Goal: Task Accomplishment & Management: Manage account settings

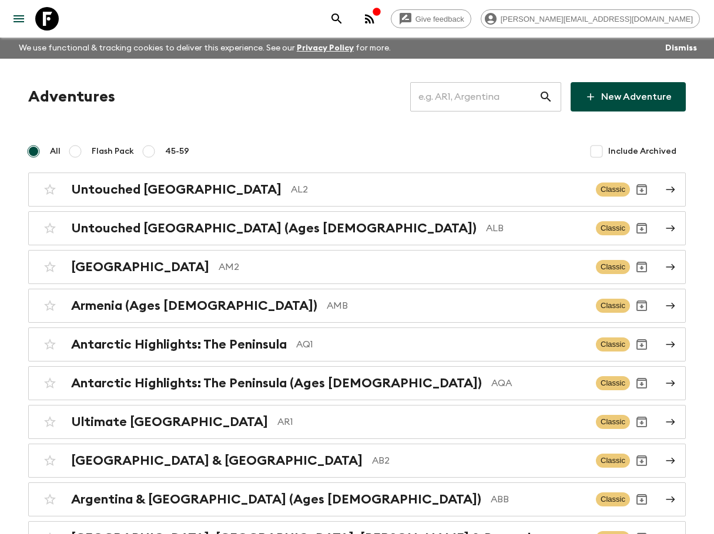
click at [511, 105] on input "text" at bounding box center [474, 96] width 129 height 33
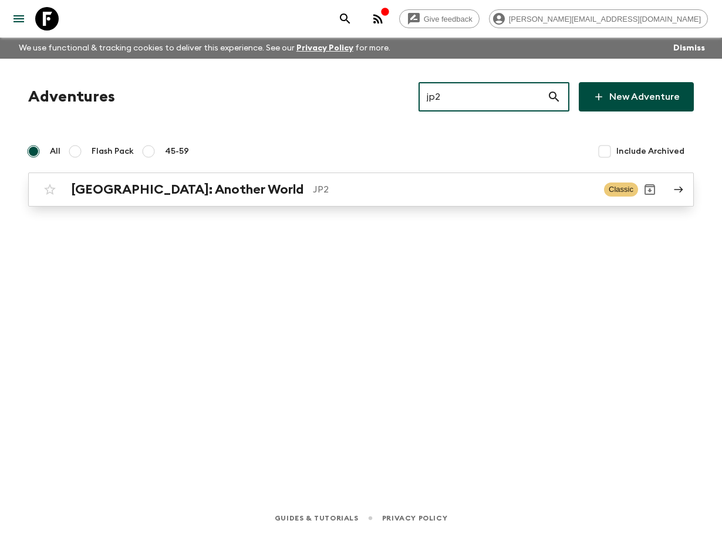
type input "jp2"
click at [378, 182] on div "[GEOGRAPHIC_DATA]: Another World JP2" at bounding box center [333, 189] width 524 height 15
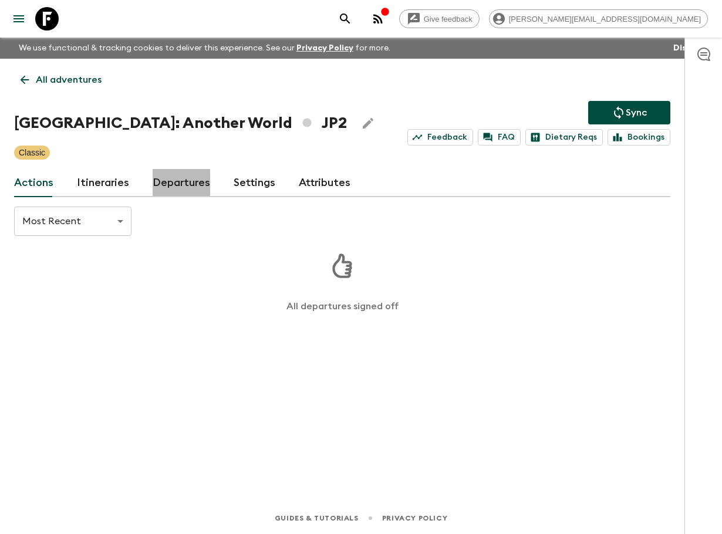
click at [173, 186] on link "Departures" at bounding box center [182, 183] width 58 height 28
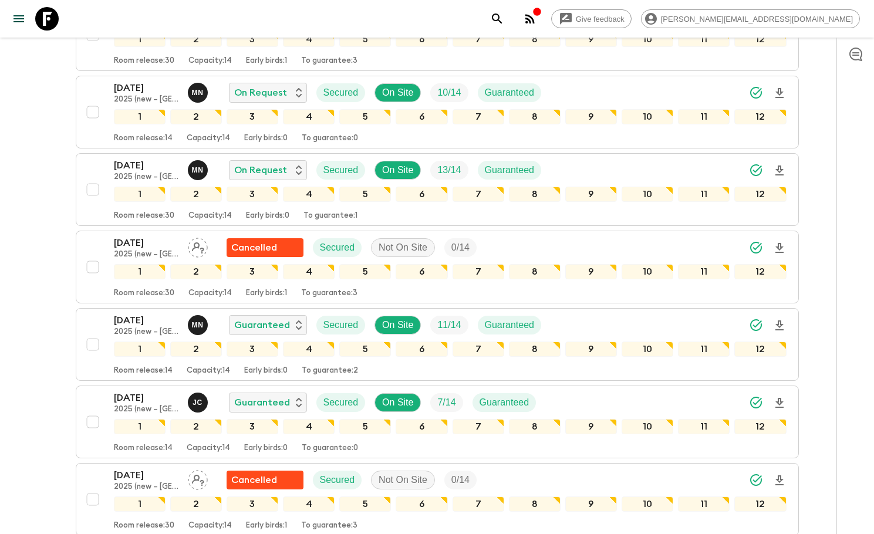
scroll to position [514, 0]
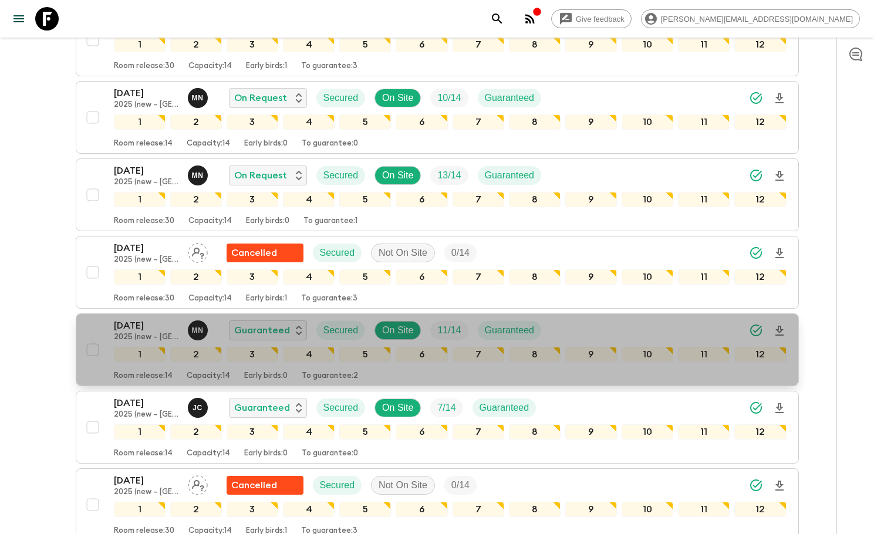
click at [593, 323] on div "[DATE] 2025 (new – [GEOGRAPHIC_DATA]) M N Guaranteed Secured On Site 11 / 14 Gu…" at bounding box center [450, 330] width 673 height 23
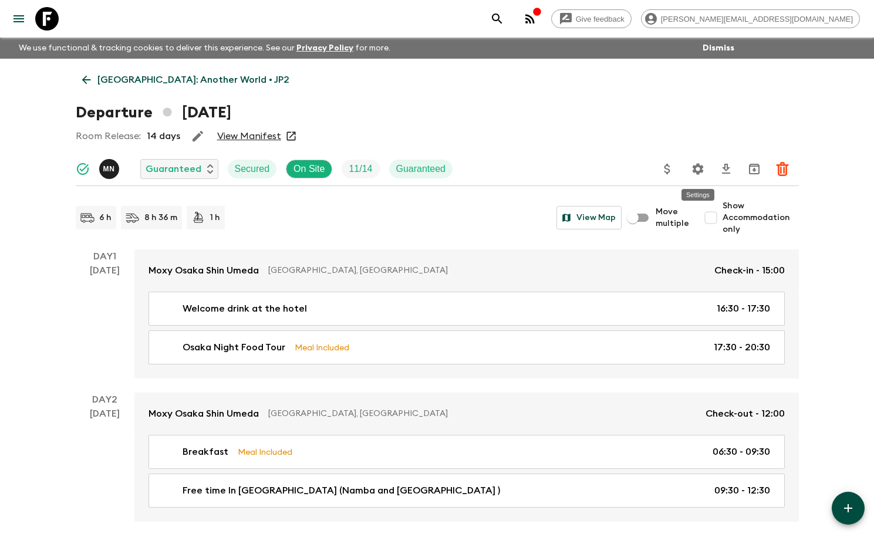
click at [691, 164] on icon "Settings" at bounding box center [698, 169] width 14 height 14
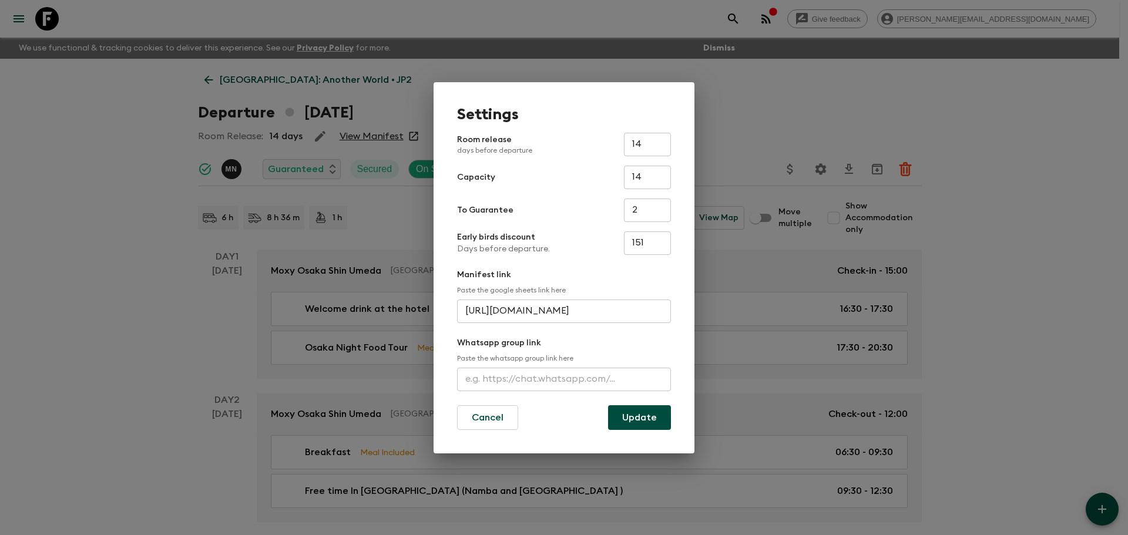
click at [95, 119] on div "Settings Room release days before departure 14 ​ Capacity 14 ​ To Guarantee 2 ​…" at bounding box center [564, 267] width 1128 height 535
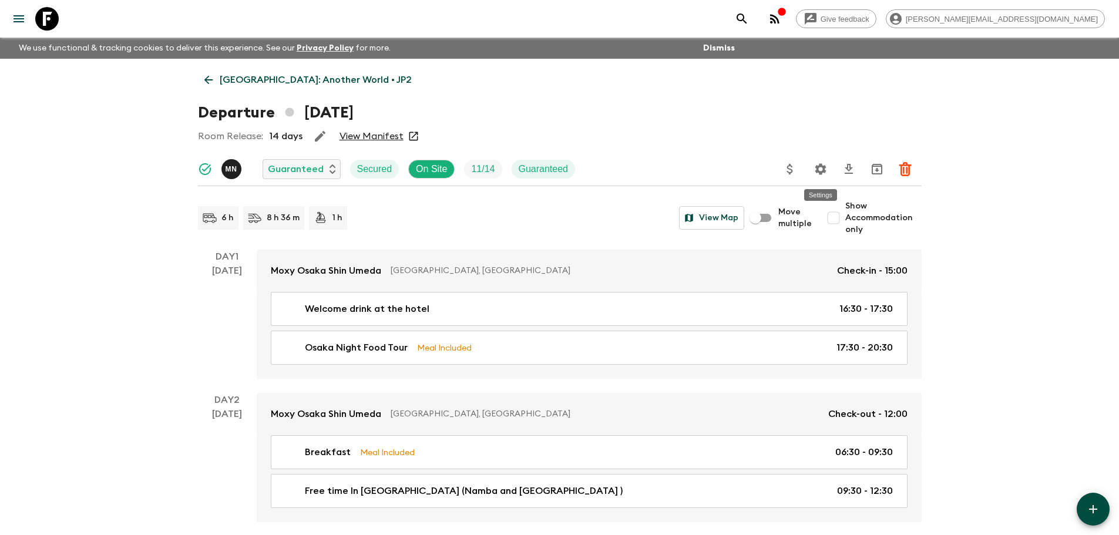
click at [722, 168] on icon "Settings" at bounding box center [820, 168] width 11 height 11
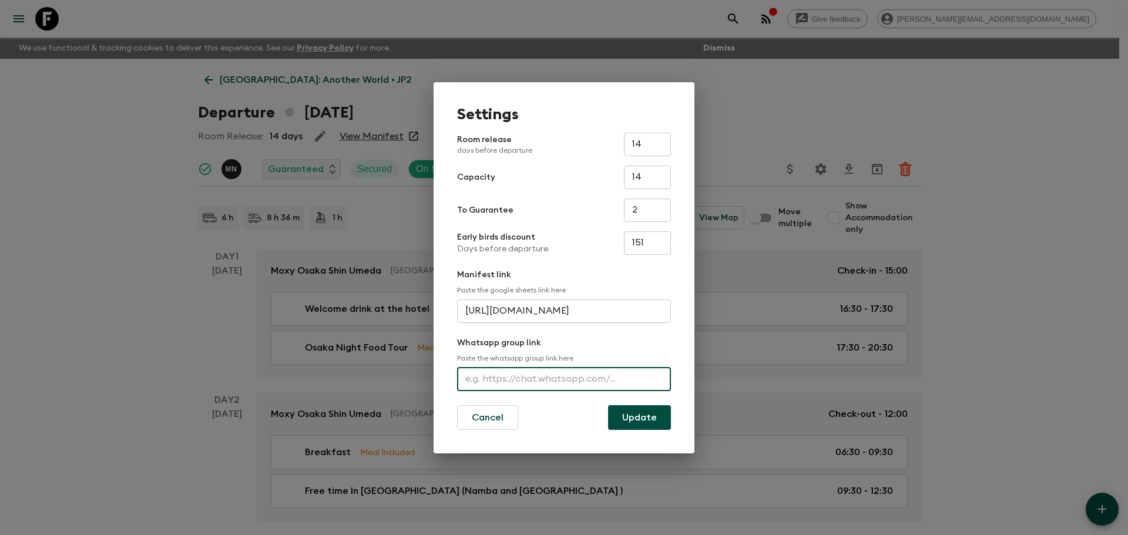
click at [562, 382] on input "text" at bounding box center [564, 379] width 214 height 23
paste input "[URL][DOMAIN_NAME]"
type input "[URL][DOMAIN_NAME]"
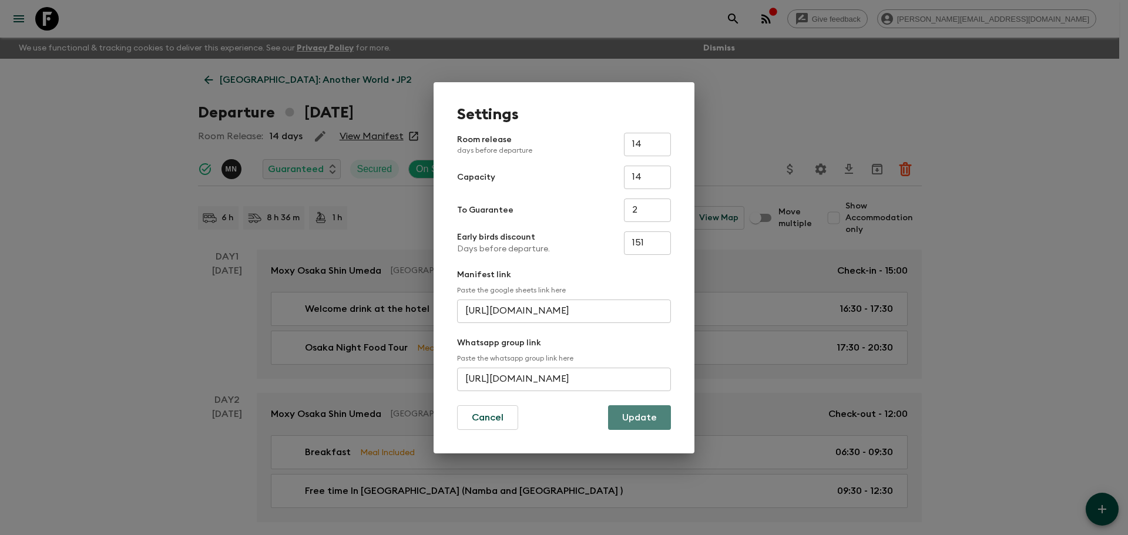
scroll to position [0, 0]
click at [633, 409] on button "Update" at bounding box center [639, 417] width 63 height 25
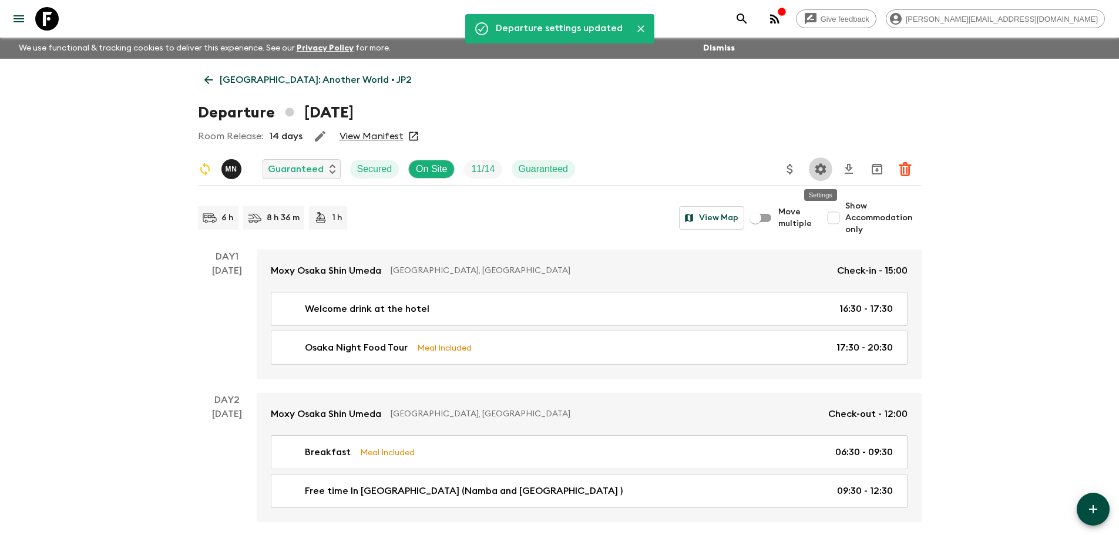
click at [722, 171] on button "Settings" at bounding box center [820, 168] width 23 height 23
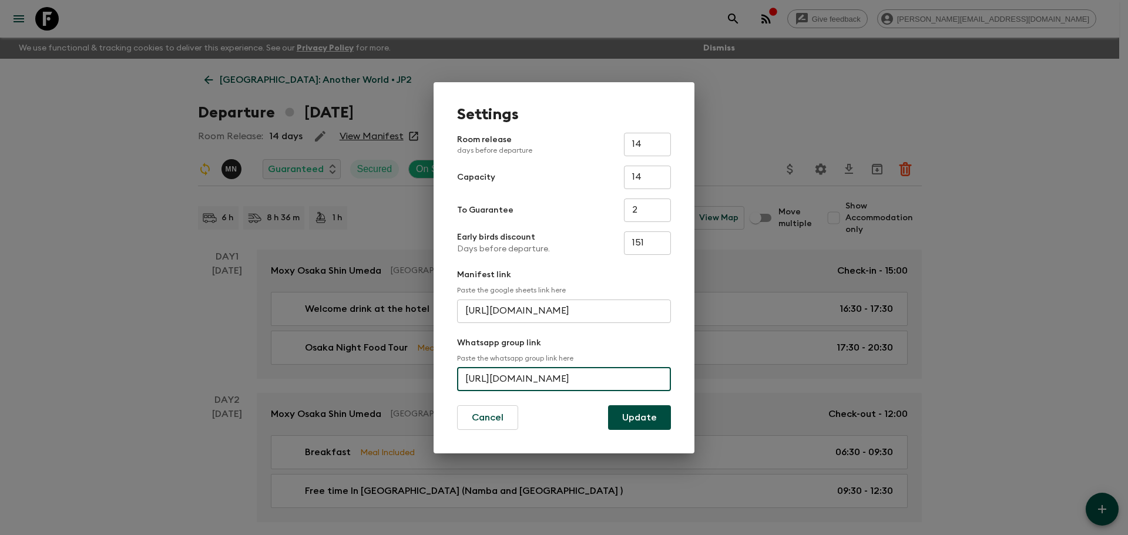
scroll to position [0, 63]
drag, startPoint x: 461, startPoint y: 380, endPoint x: 738, endPoint y: 349, distance: 278.9
click at [722, 349] on div "Settings Room release days before departure 14 ​ Capacity 14 ​ To Guarantee 2 ​…" at bounding box center [564, 267] width 1128 height 535
click at [722, 67] on div "Settings Room release days before departure 14 ​ Capacity 14 ​ To Guarantee 2 ​…" at bounding box center [564, 267] width 1128 height 535
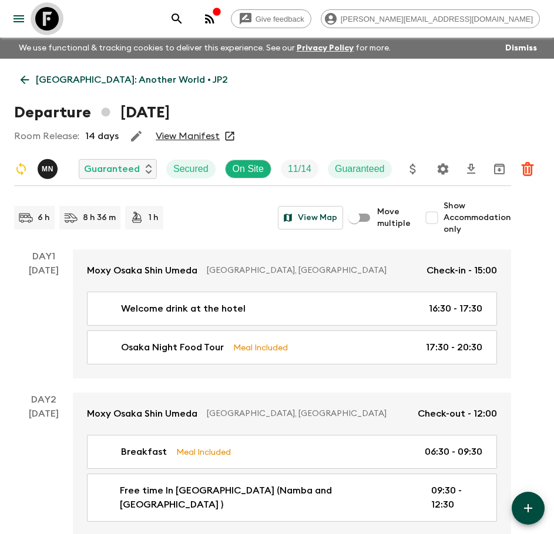
click at [43, 16] on icon at bounding box center [46, 18] width 23 height 23
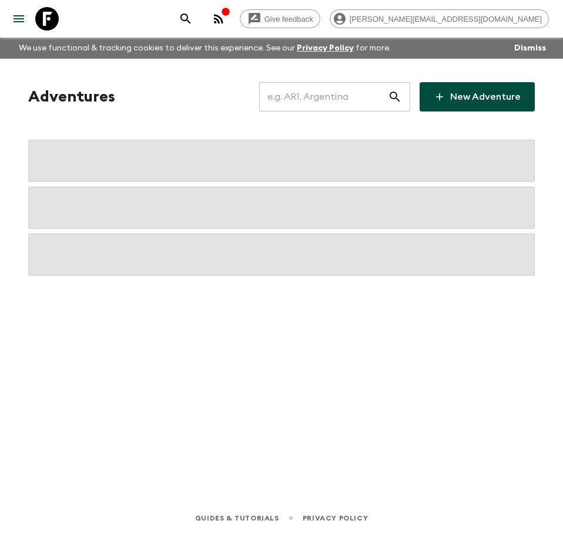
click at [299, 97] on input "text" at bounding box center [323, 96] width 129 height 33
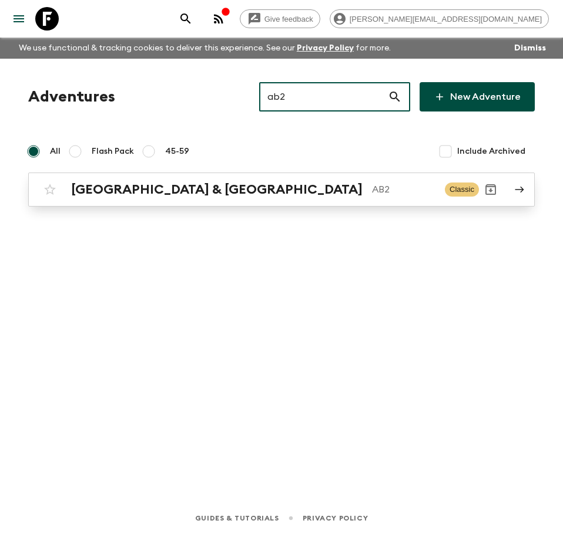
type input "ab2"
click at [372, 184] on p "AB2" at bounding box center [403, 190] width 63 height 14
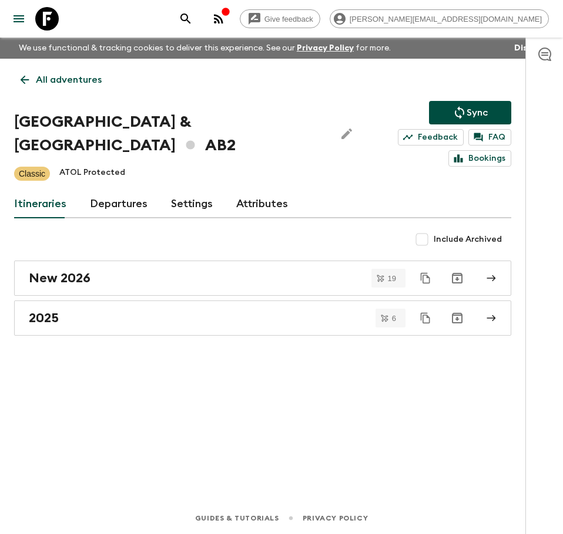
click at [122, 190] on link "Departures" at bounding box center [119, 204] width 58 height 28
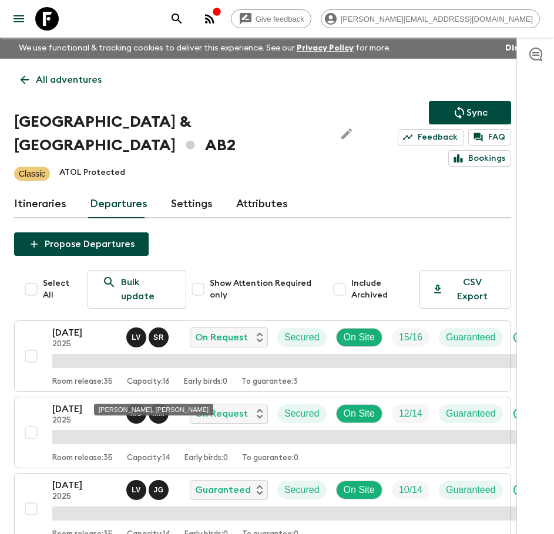
click at [106, 398] on div "[PERSON_NAME], [PERSON_NAME]" at bounding box center [154, 406] width 122 height 21
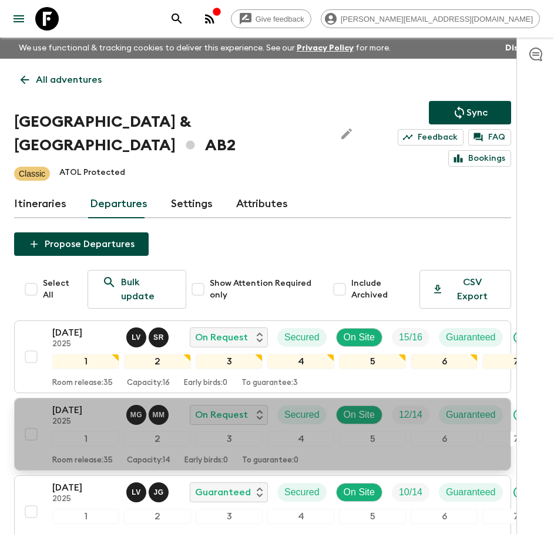
click at [117, 403] on div "[DATE] 2025 M G M M On Request Secured On Site 12 / 14 Guaranteed" at bounding box center [282, 414] width 460 height 23
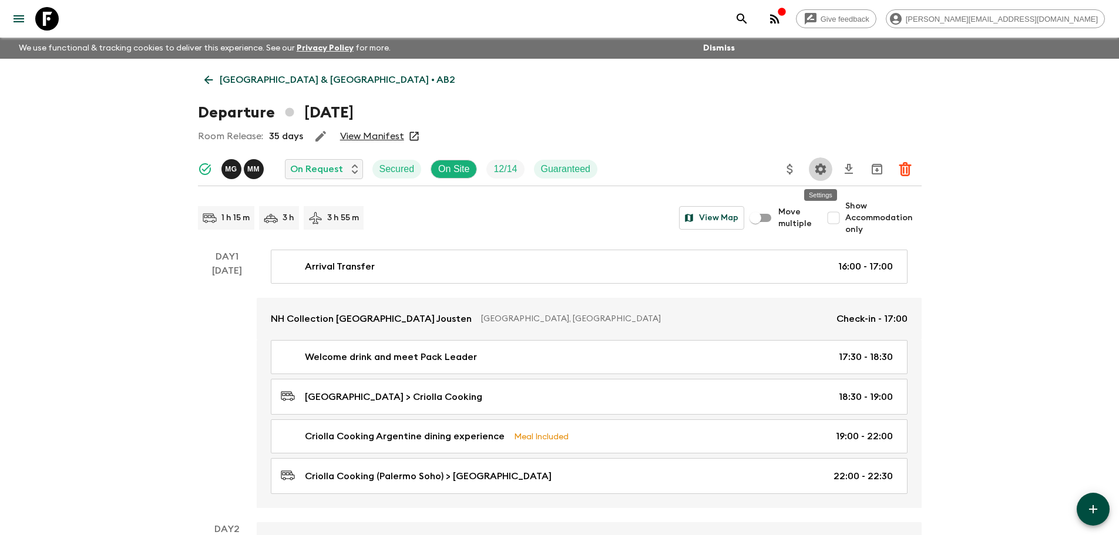
click at [722, 173] on icon "Settings" at bounding box center [820, 168] width 11 height 11
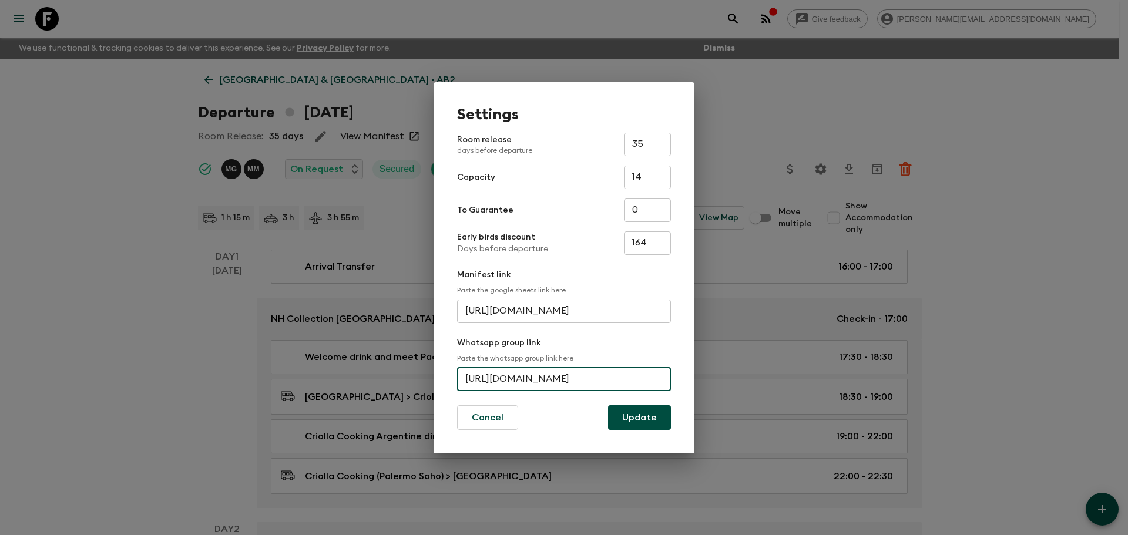
scroll to position [0, 56]
drag, startPoint x: 466, startPoint y: 374, endPoint x: 699, endPoint y: 365, distance: 232.7
click at [699, 365] on div "Settings Room release days before departure 35 ​ Capacity 14 ​ To Guarantee 0 ​…" at bounding box center [564, 267] width 1128 height 535
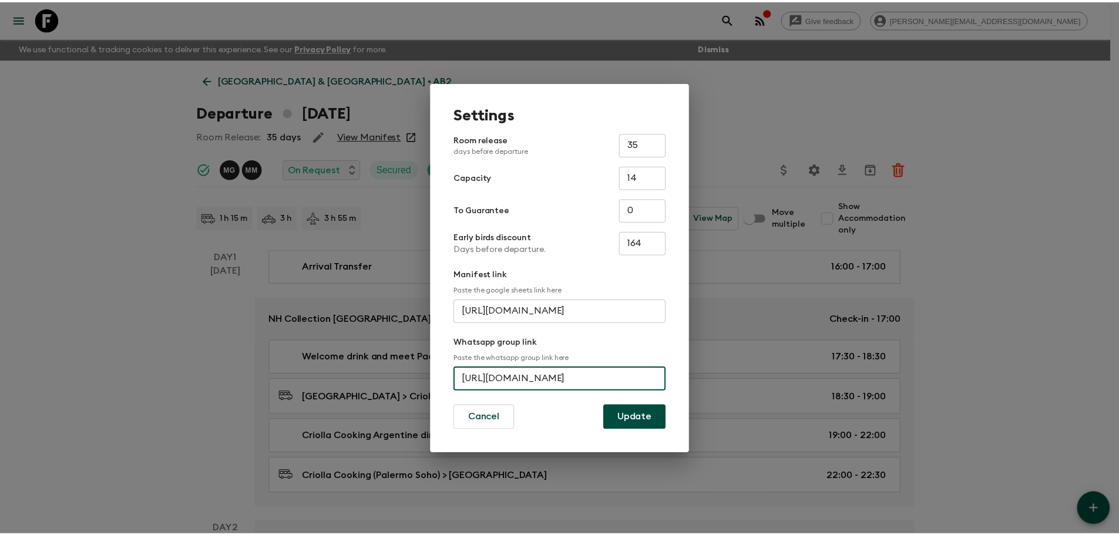
scroll to position [0, 0]
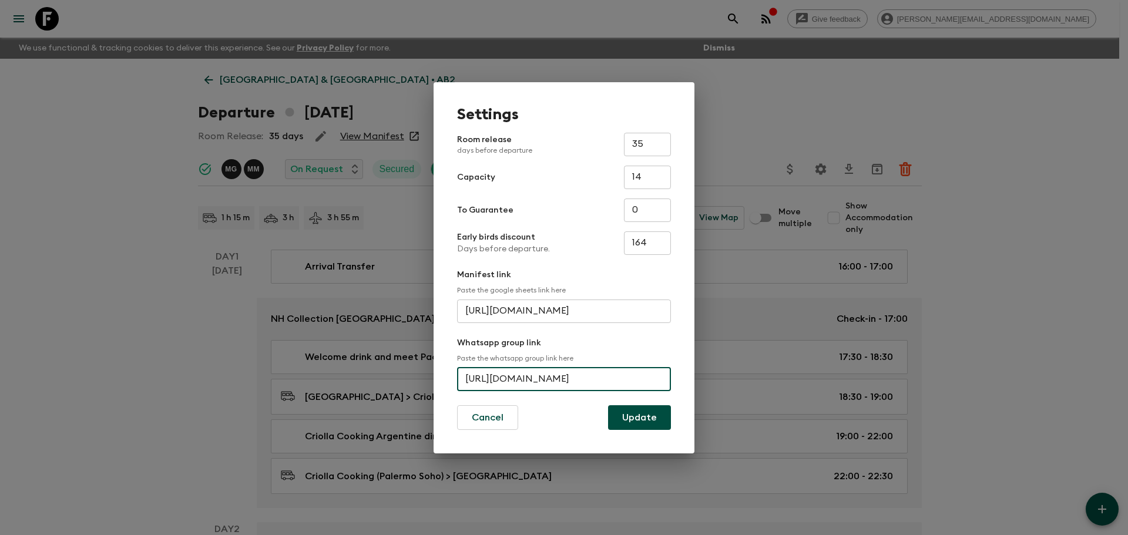
click at [140, 56] on div "Settings Room release days before departure 35 ​ Capacity 14 ​ To Guarantee 0 ​…" at bounding box center [564, 267] width 1128 height 535
